Goal: Find specific page/section: Find specific page/section

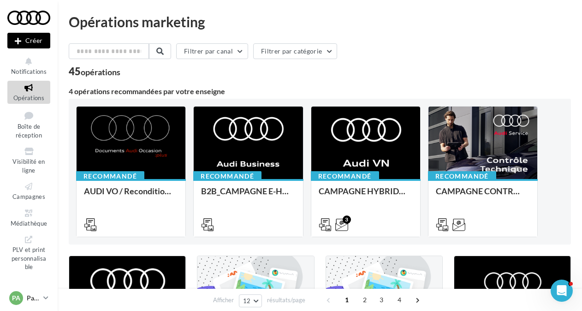
click at [18, 292] on div "PA" at bounding box center [16, 298] width 14 height 14
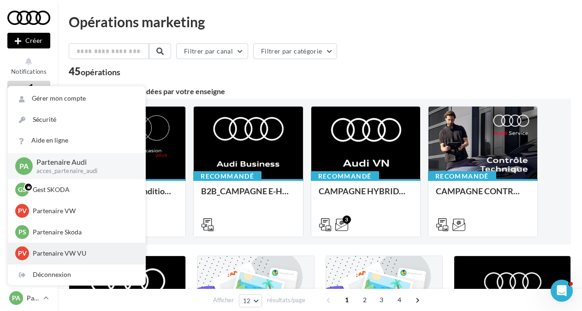
click at [46, 259] on div "PV Partenaire VW VU acces_partenaire_VWVU" at bounding box center [76, 253] width 123 height 14
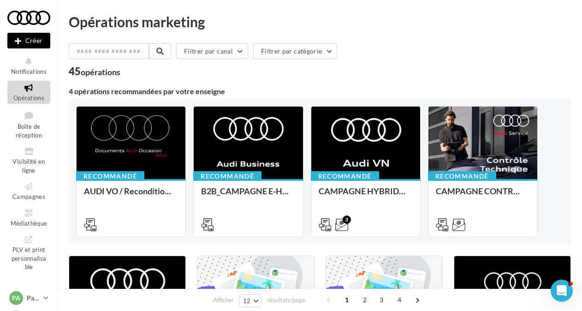
click at [467, 71] on div "45 opérations" at bounding box center [320, 72] width 502 height 12
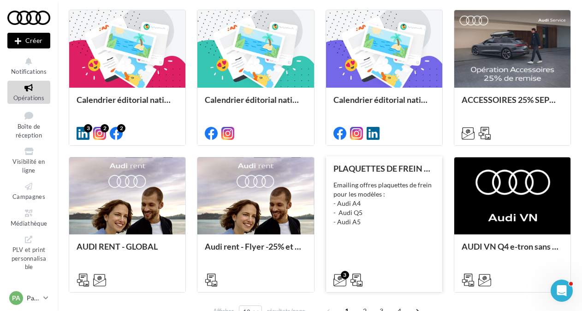
scroll to position [451, 0]
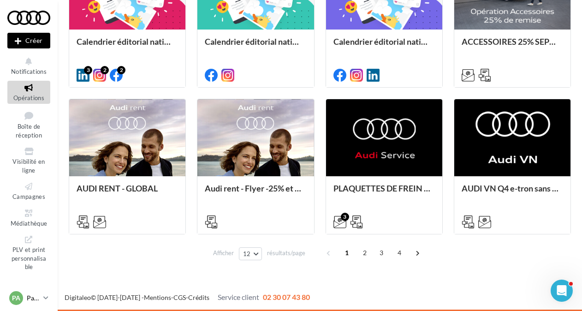
click at [23, 295] on div "PA Partenaire Audi acces_partenaire_audi" at bounding box center [24, 298] width 30 height 14
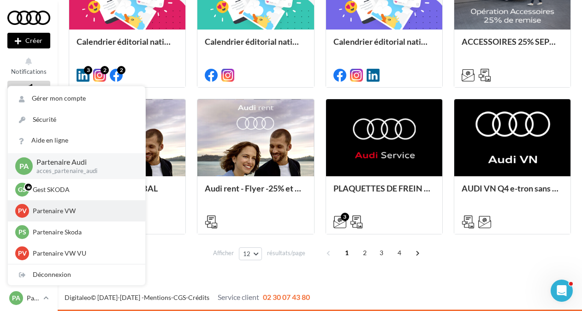
scroll to position [170, 0]
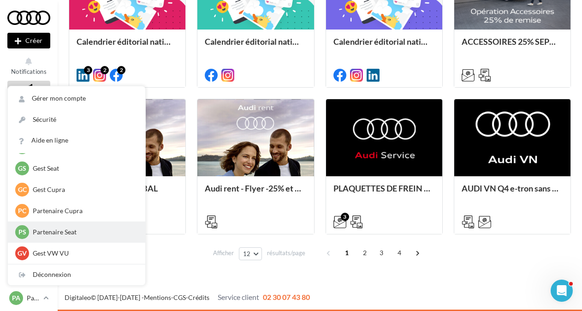
click at [38, 233] on p "Partenaire Seat" at bounding box center [83, 231] width 101 height 9
